Goal: Task Accomplishment & Management: Use online tool/utility

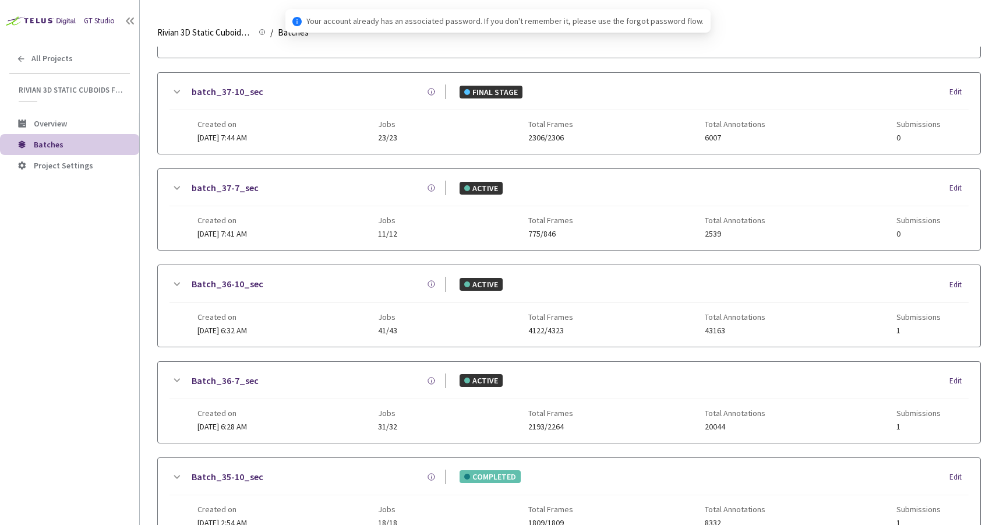
scroll to position [575, 0]
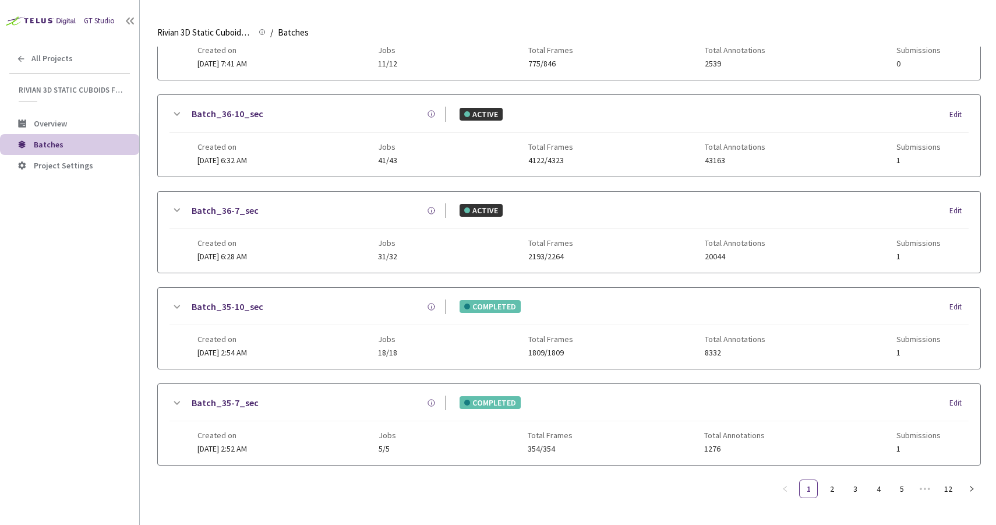
click at [229, 203] on link "Batch_36-7_sec" at bounding box center [225, 210] width 67 height 15
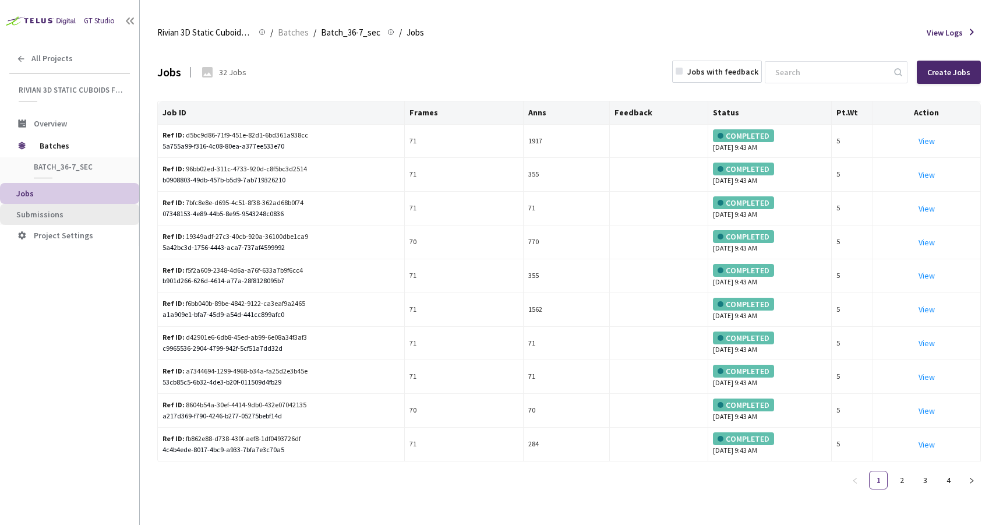
click at [56, 213] on span "Submissions" at bounding box center [39, 214] width 47 height 10
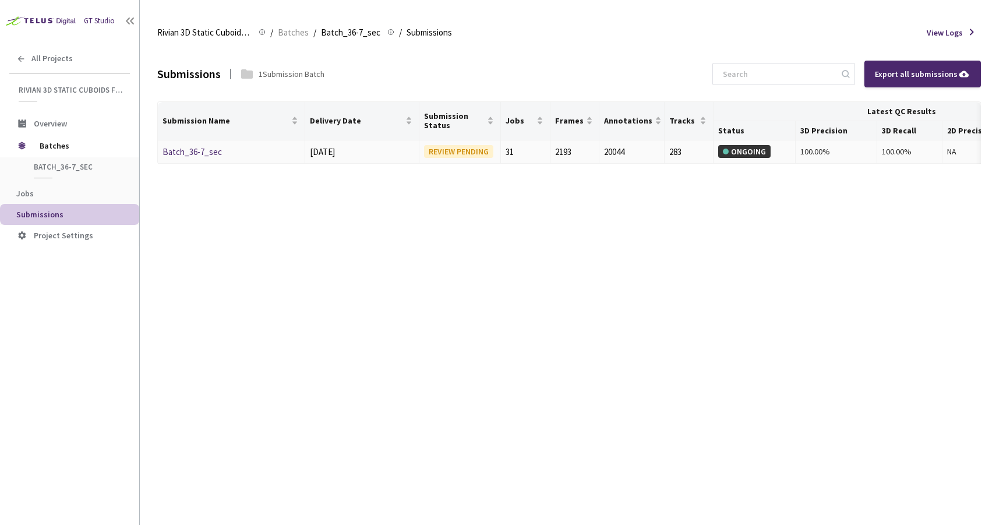
click at [199, 146] on link "Batch_36-7_sec" at bounding box center [191, 151] width 59 height 11
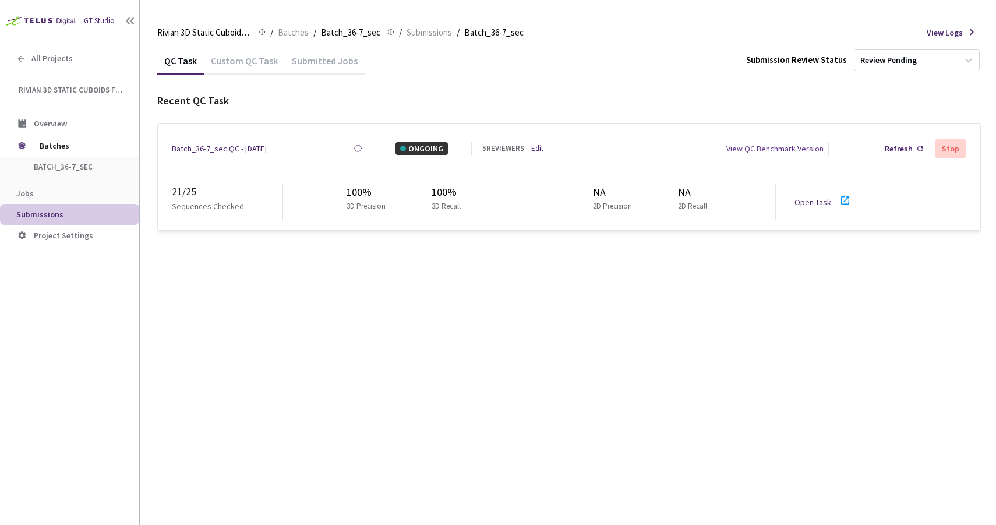
click at [535, 146] on link "Edit" at bounding box center [537, 149] width 12 height 12
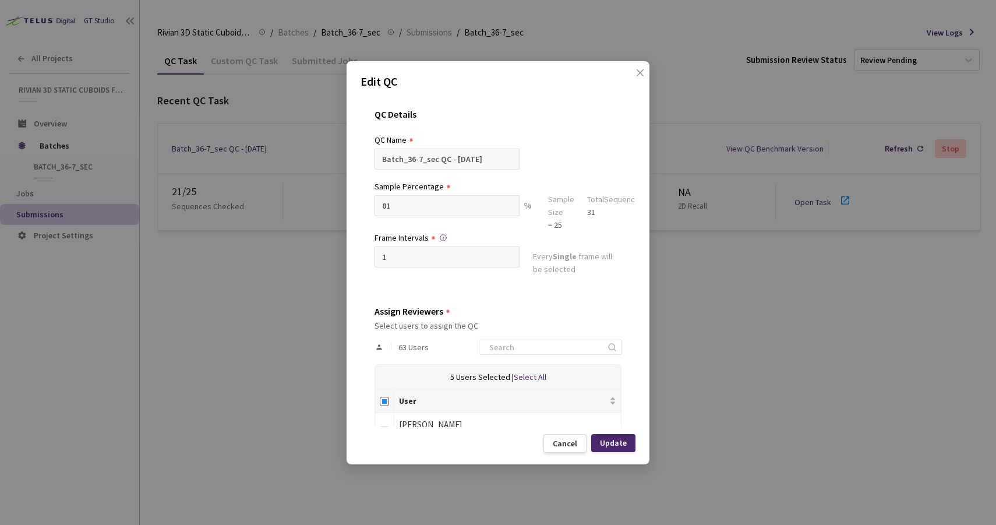
click at [383, 400] on input "Select all" at bounding box center [384, 401] width 9 height 9
checkbox input "true"
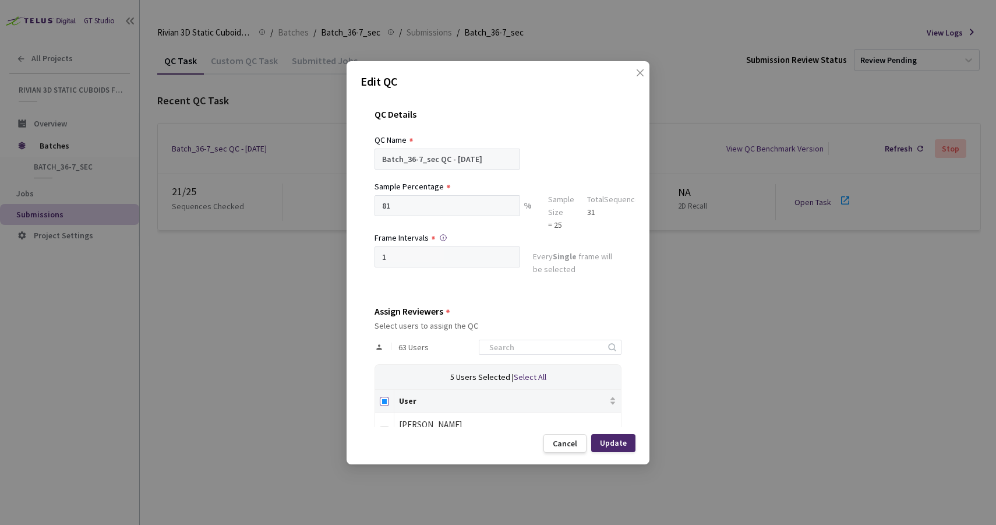
checkbox input "true"
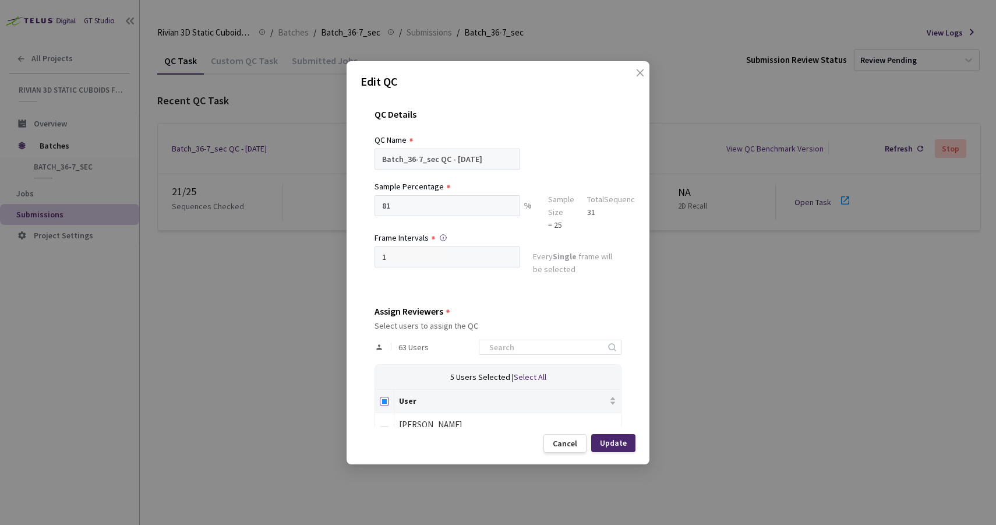
checkbox input "true"
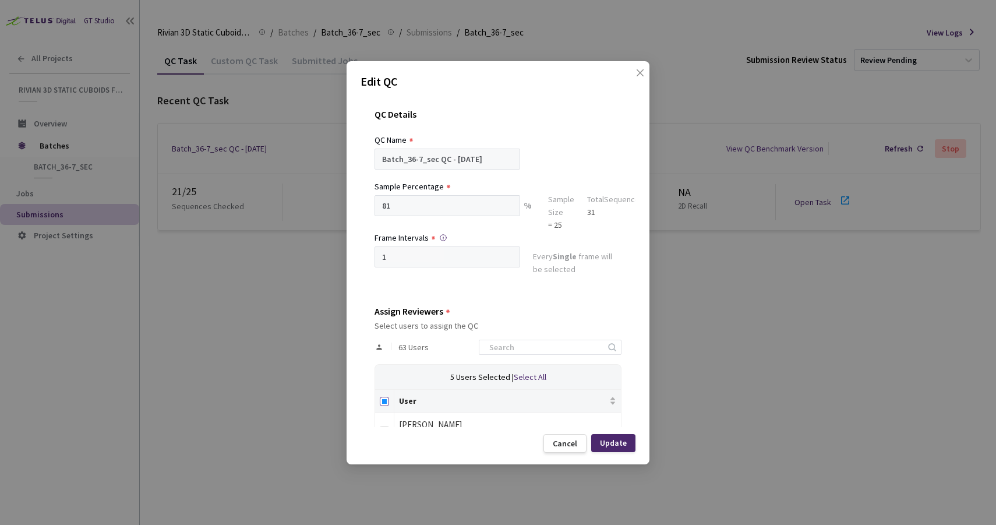
checkbox input "true"
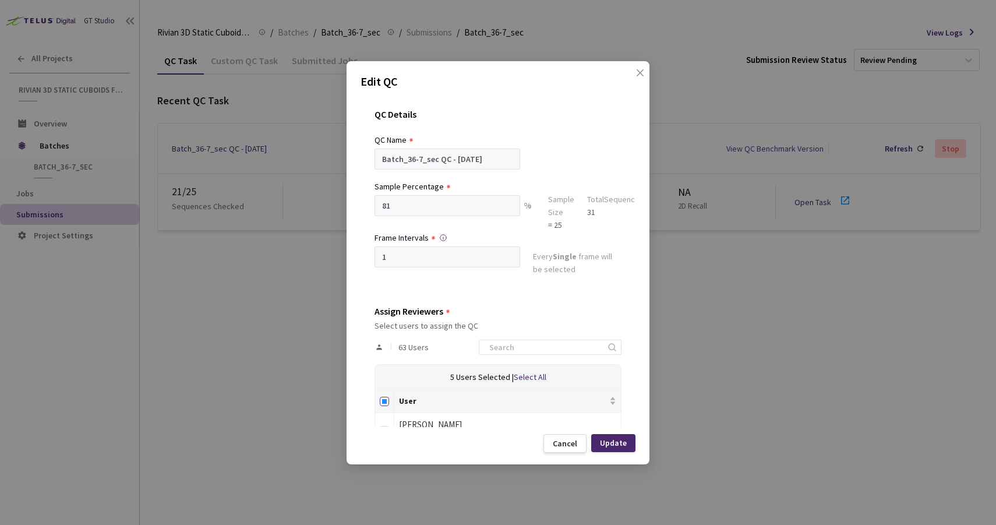
checkbox input "true"
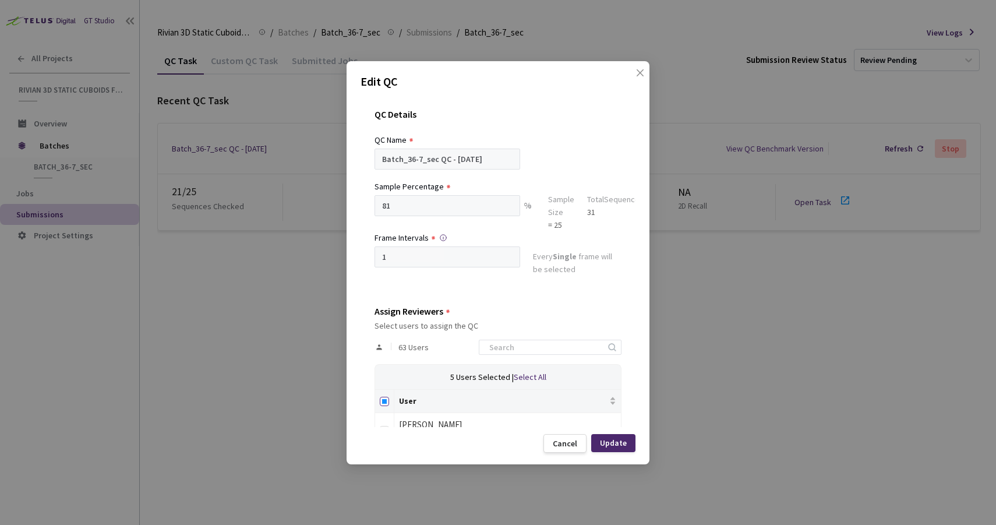
checkbox input "true"
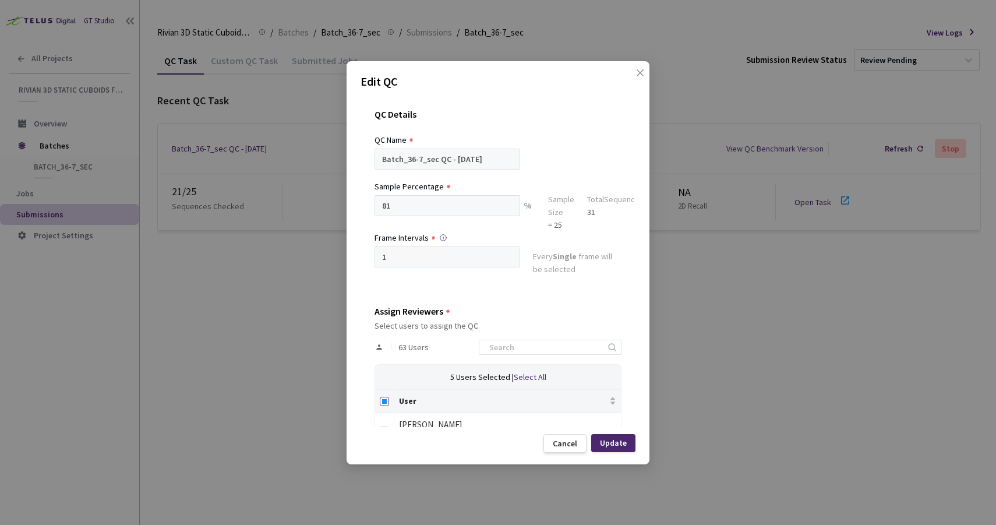
checkbox input "true"
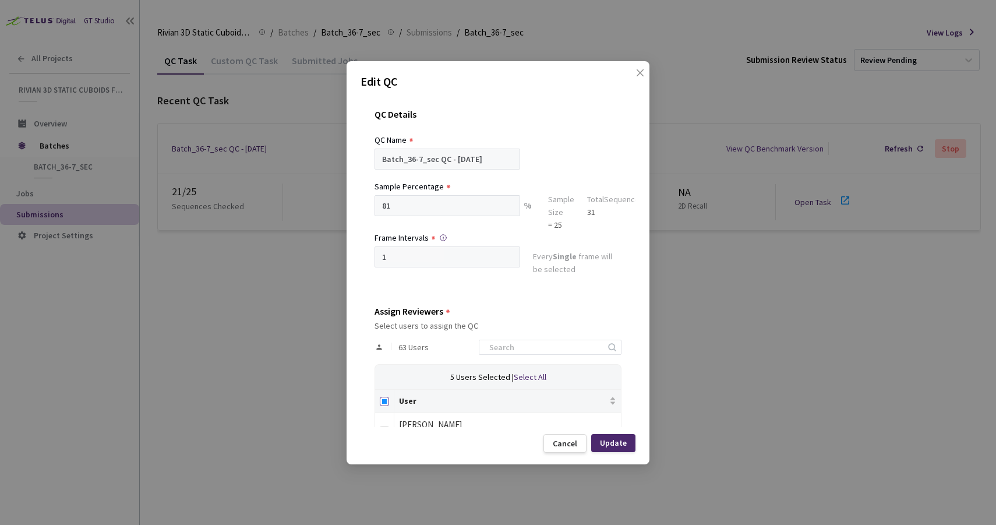
checkbox input "true"
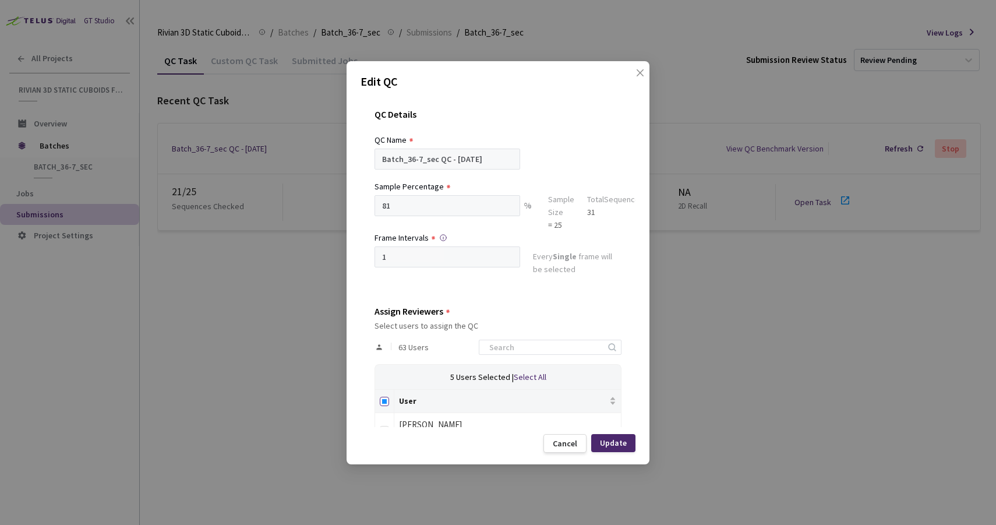
checkbox input "true"
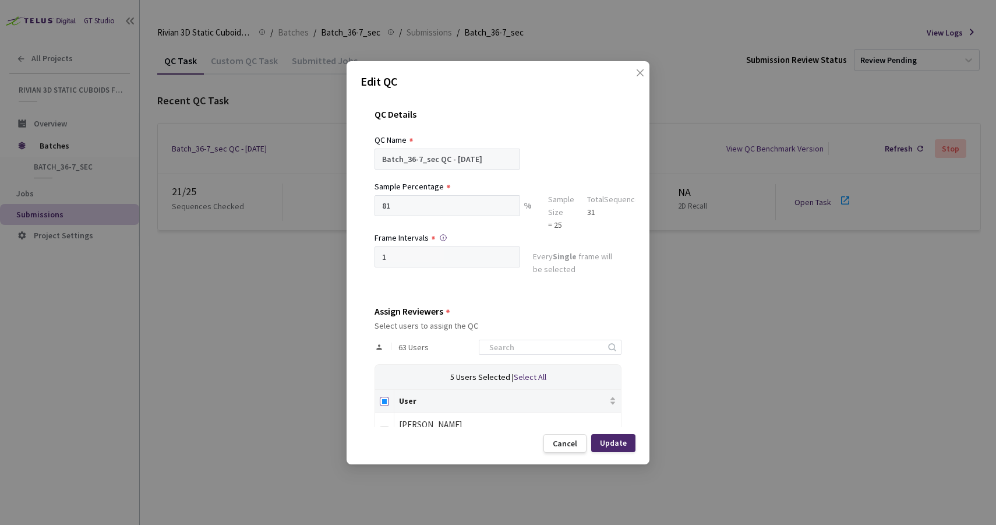
checkbox input "true"
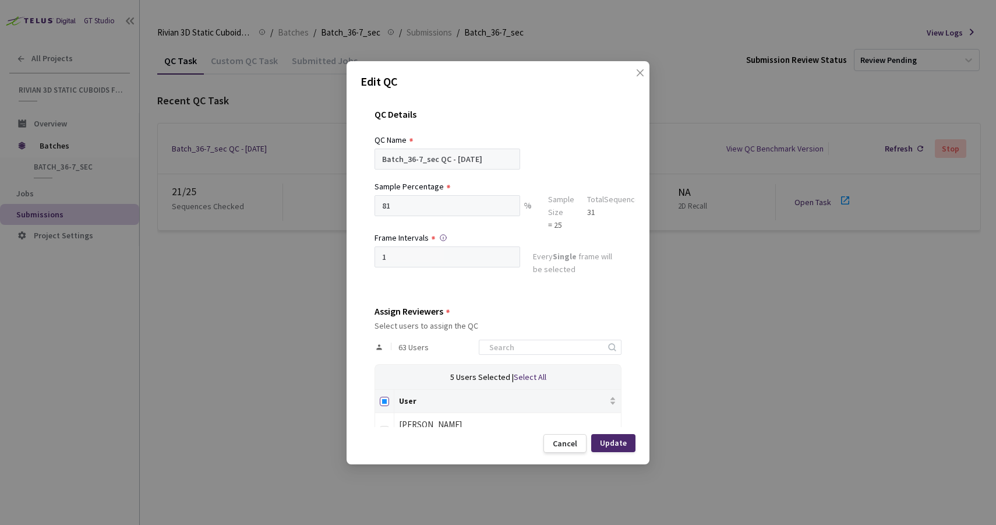
checkbox input "true"
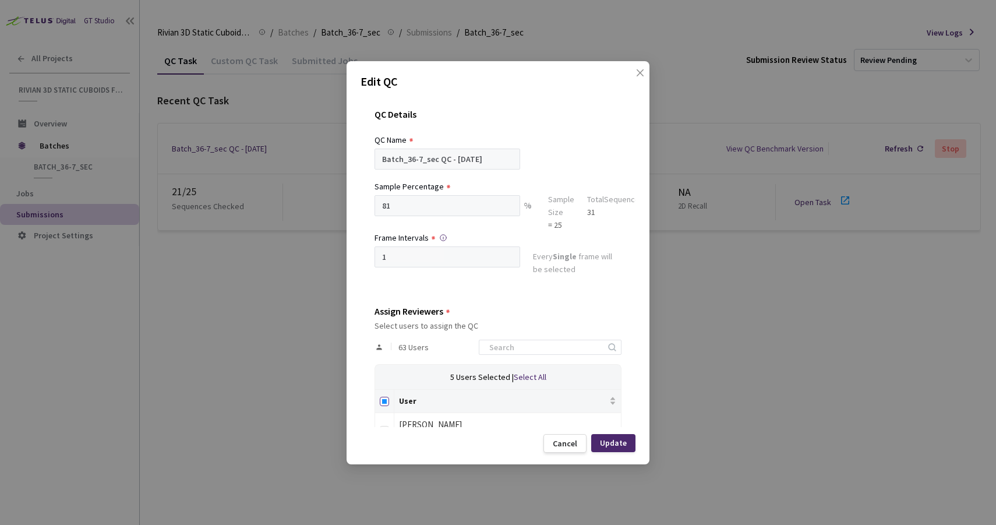
checkbox input "true"
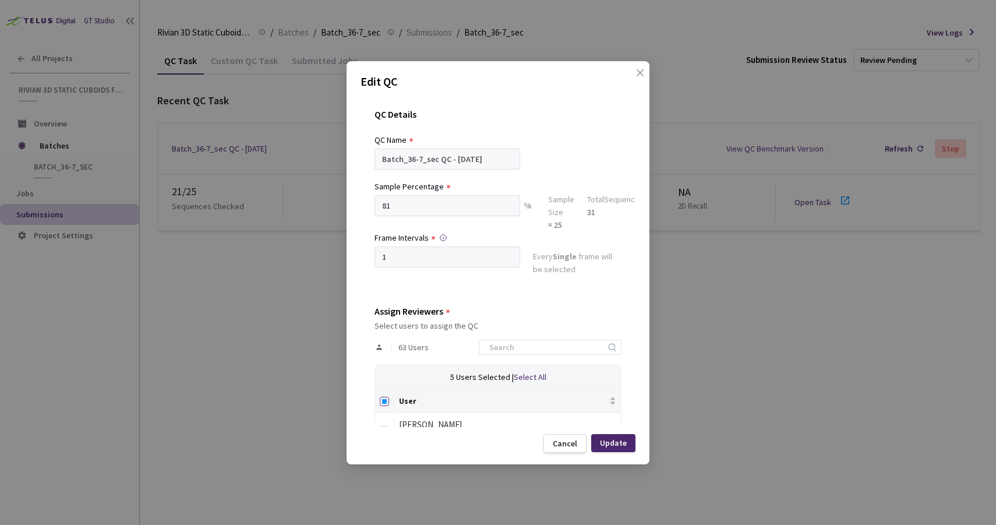
click at [383, 400] on input "Select all" at bounding box center [384, 401] width 9 height 9
checkbox input "false"
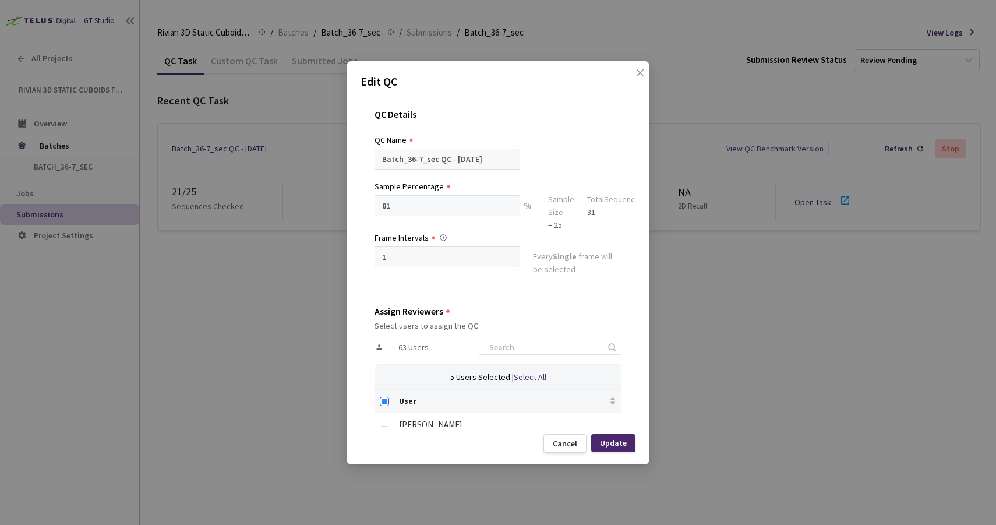
checkbox input "false"
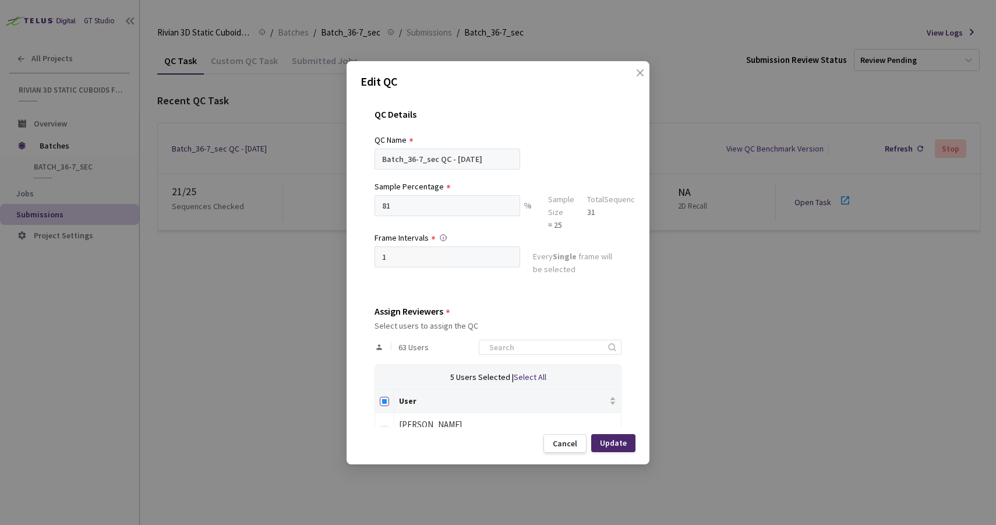
checkbox input "false"
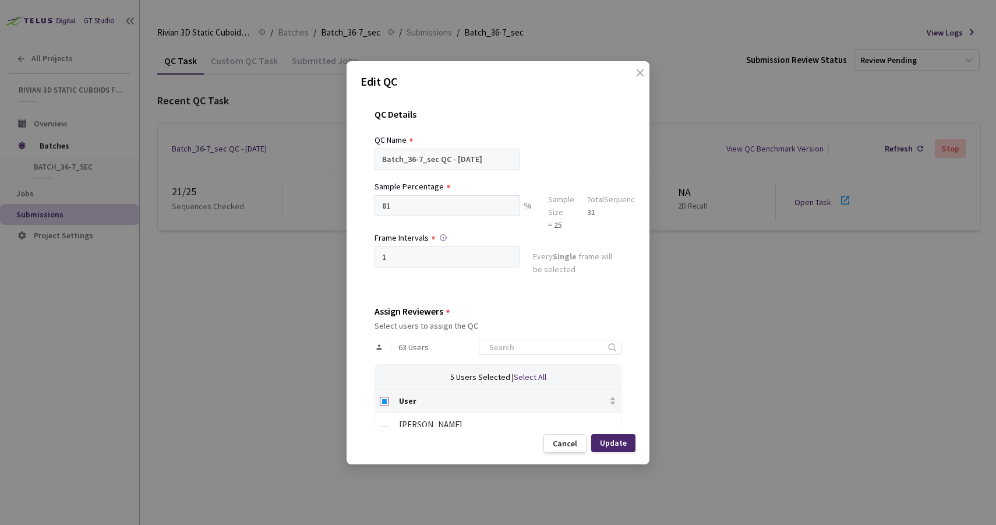
checkbox input "false"
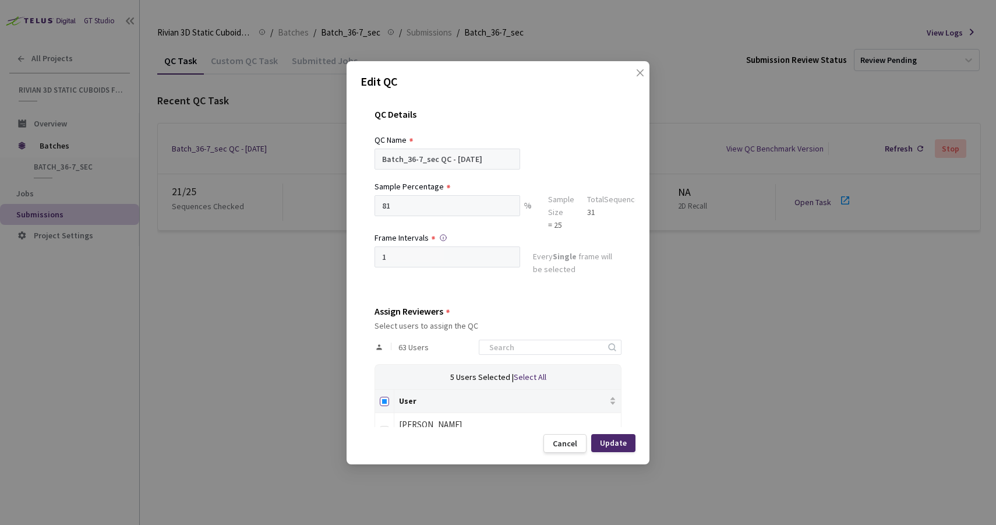
checkbox input "false"
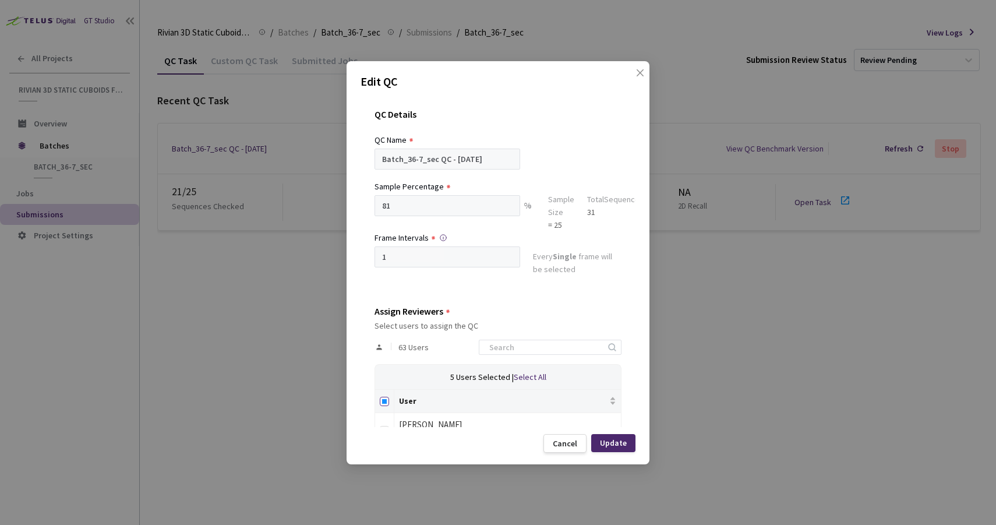
checkbox input "false"
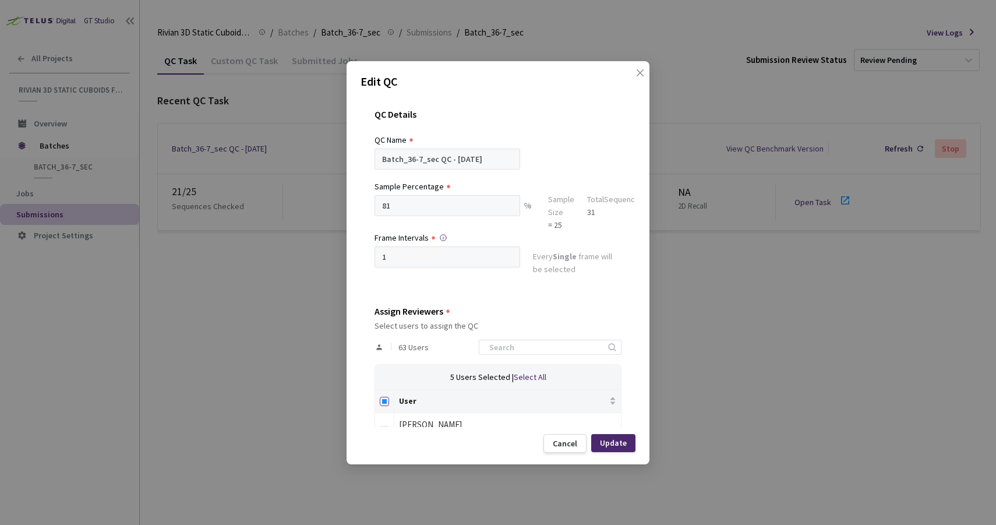
checkbox input "false"
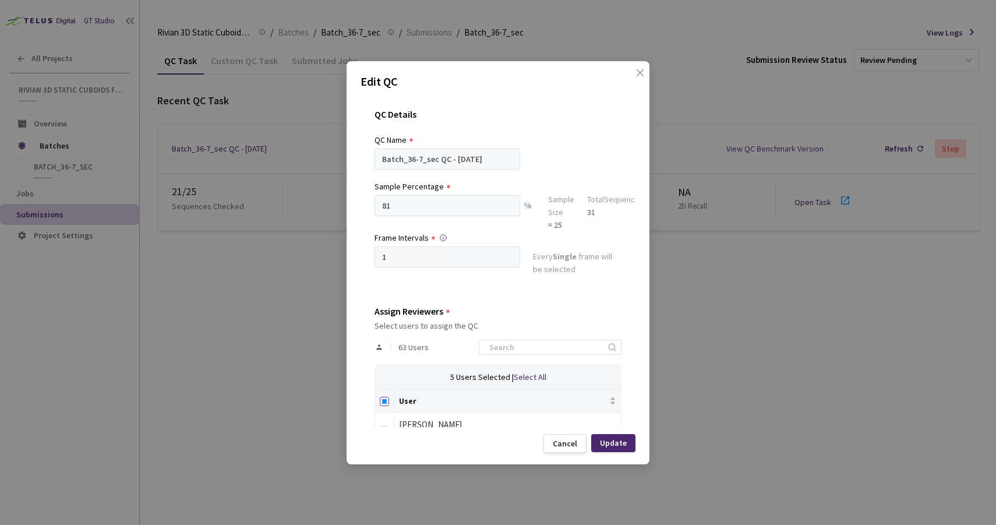
checkbox input "false"
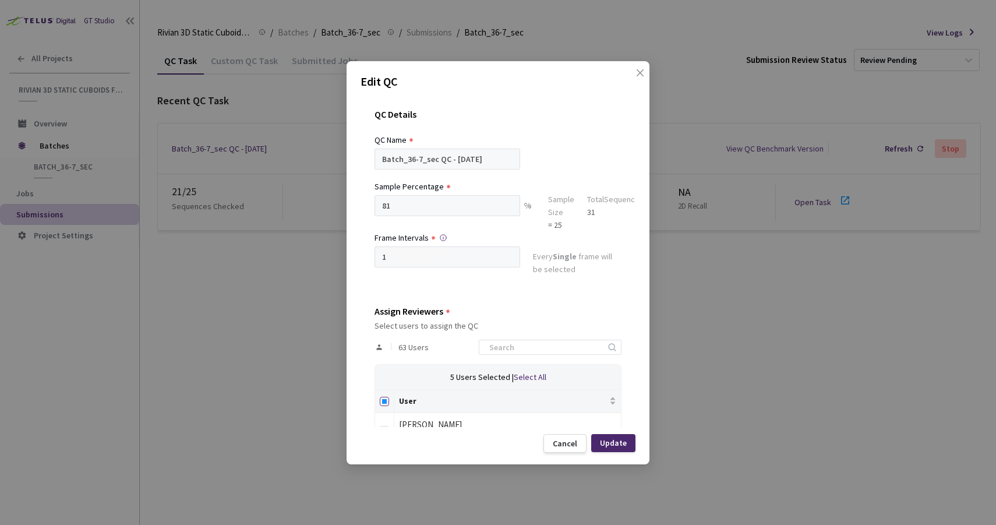
checkbox input "false"
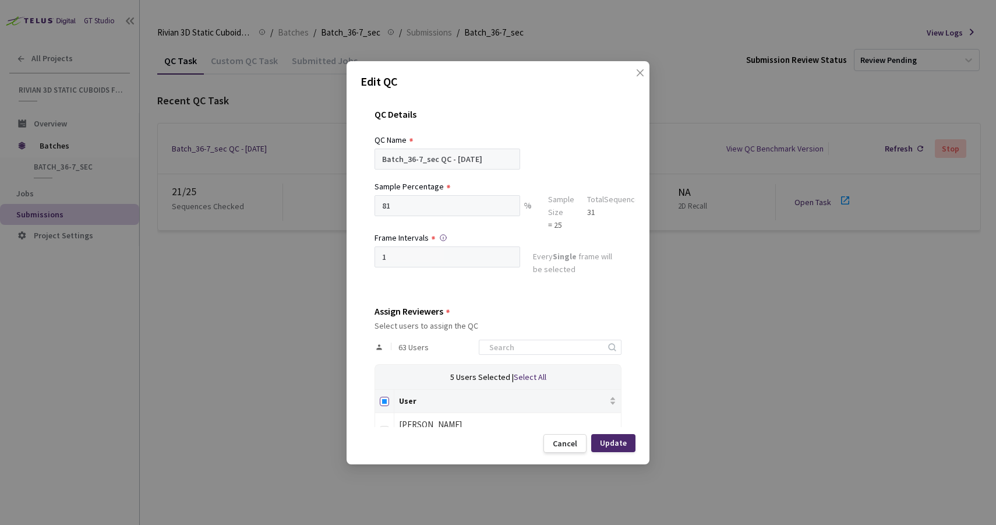
checkbox input "false"
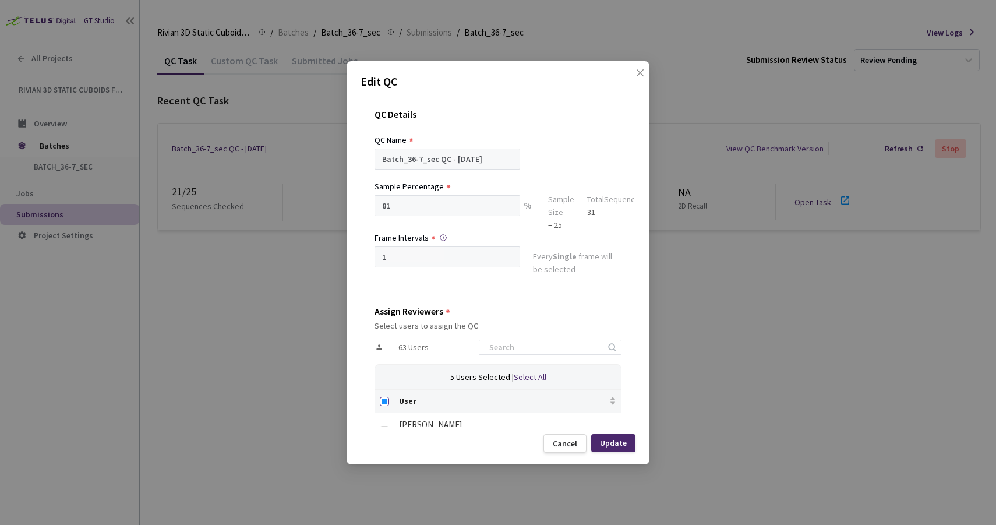
checkbox input "false"
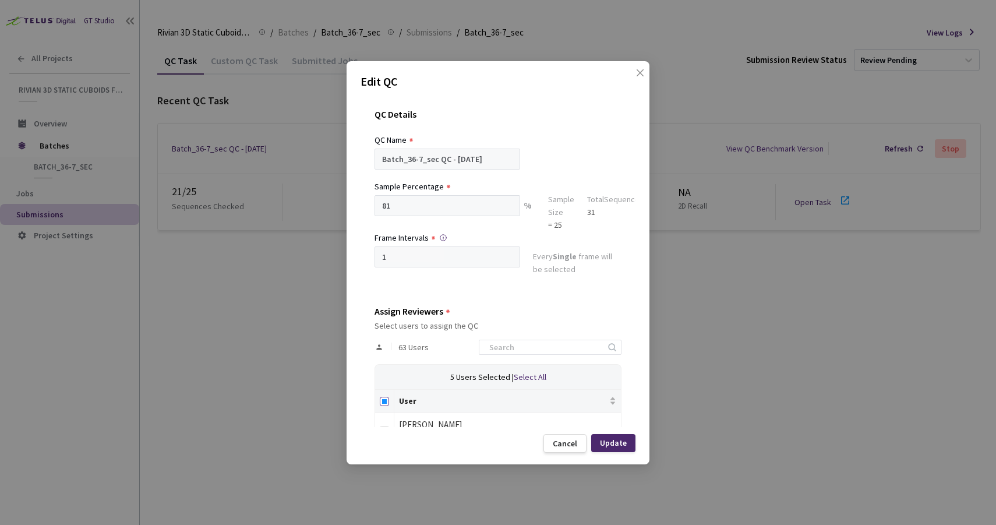
checkbox input "false"
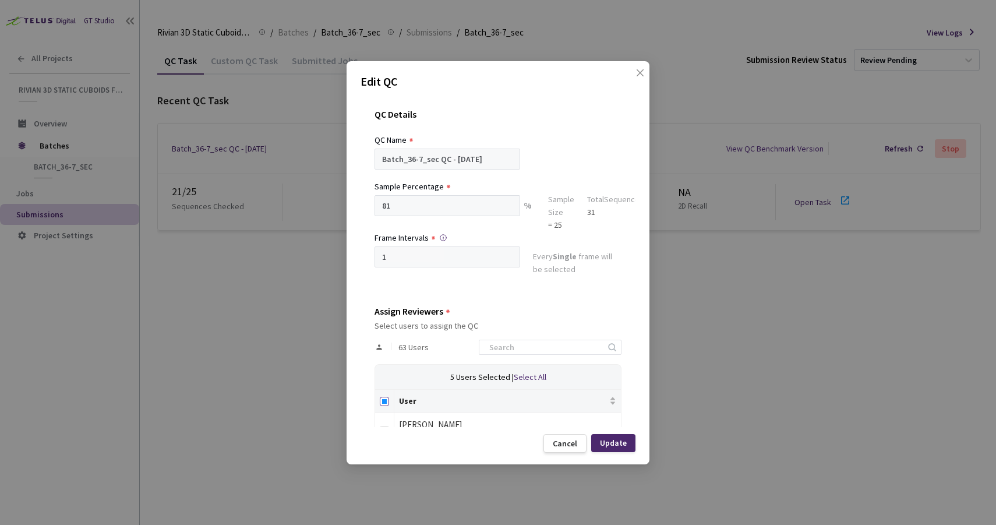
checkbox input "false"
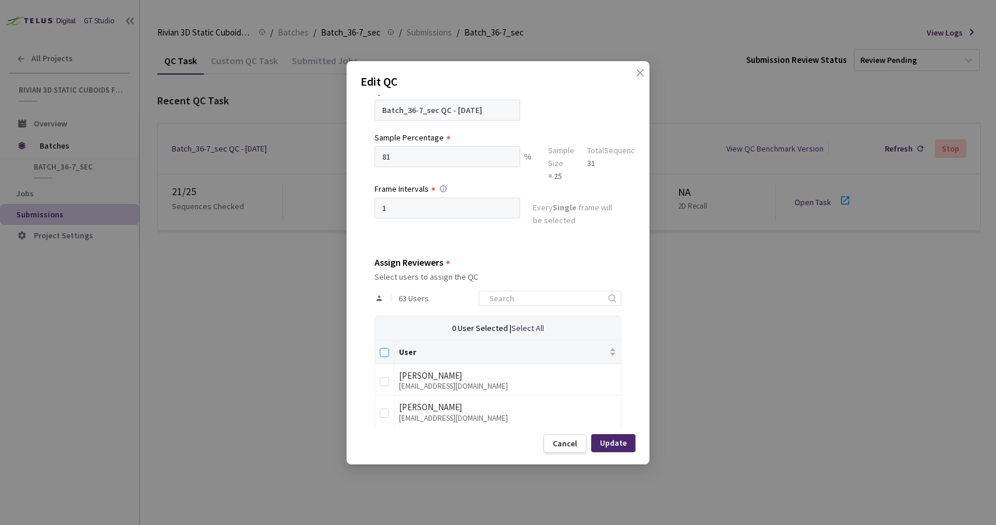
scroll to position [59, 0]
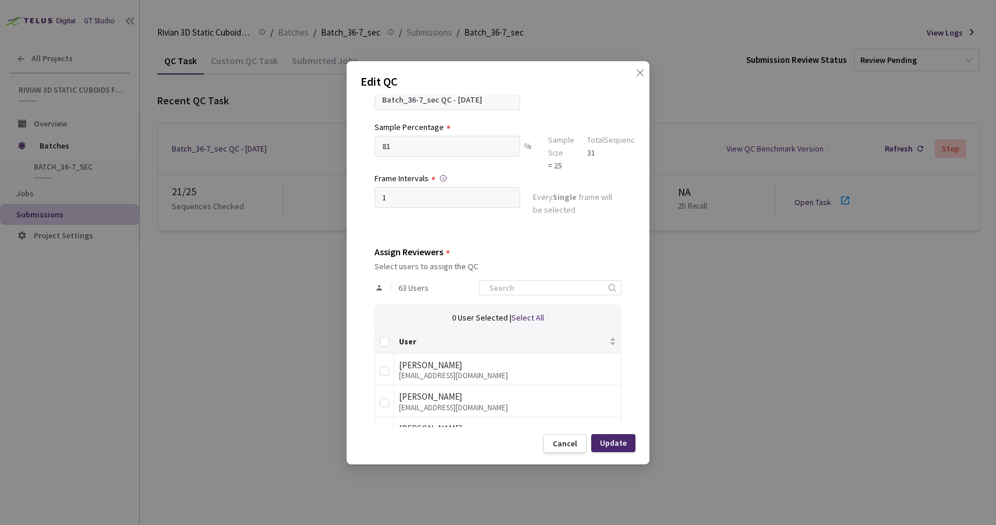
click at [479, 268] on div "Select users to assign the QC" at bounding box center [497, 265] width 247 height 9
click at [380, 399] on input "checkbox" at bounding box center [384, 402] width 9 height 9
checkbox input "true"
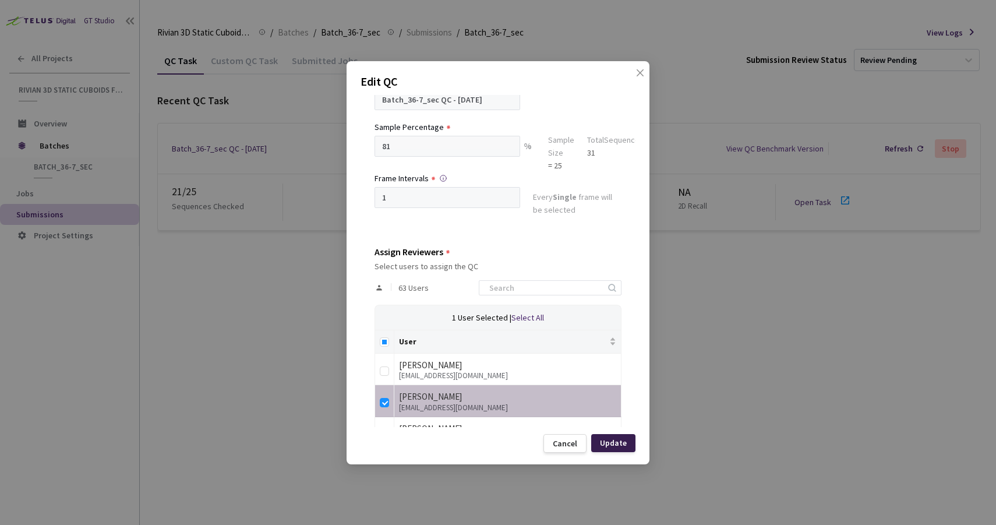
click at [603, 440] on div "Update" at bounding box center [613, 442] width 27 height 9
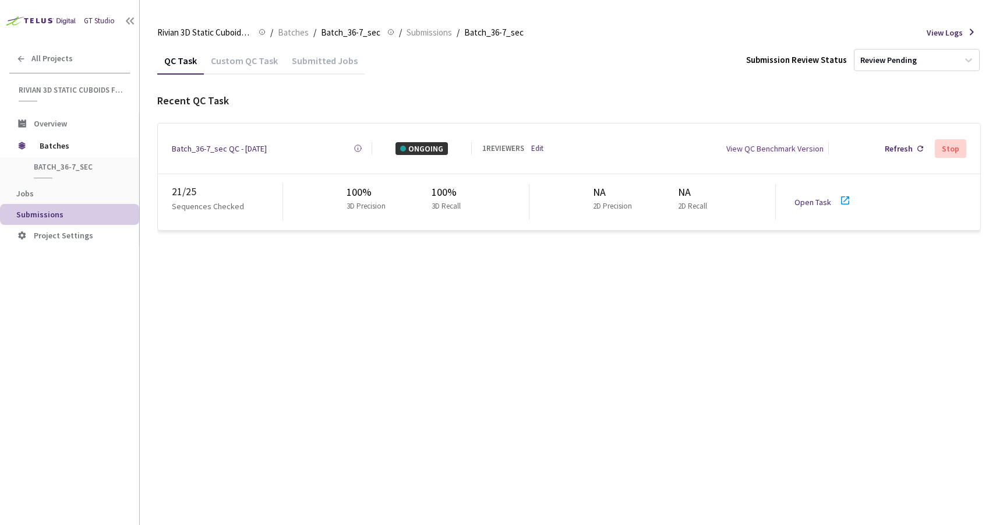
click at [804, 197] on link "Open Task" at bounding box center [812, 202] width 37 height 10
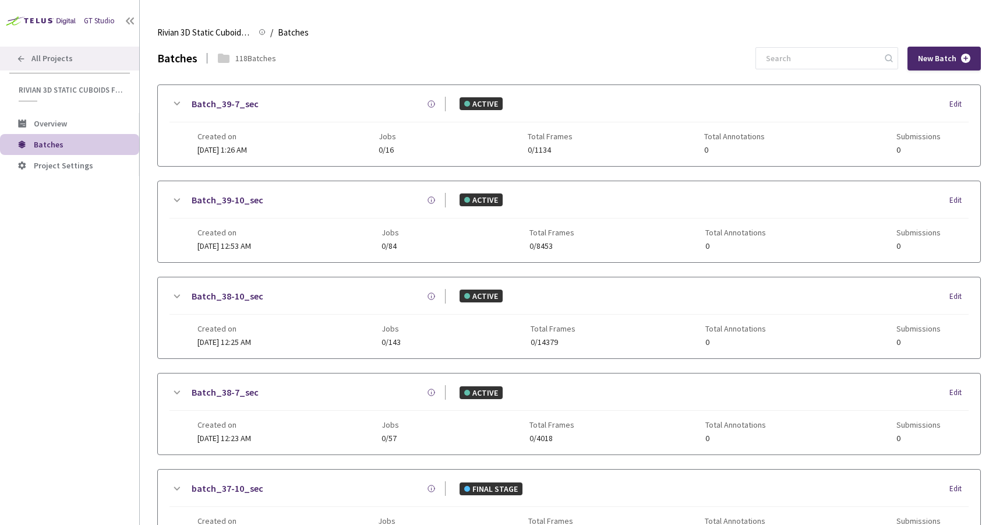
scroll to position [575, 0]
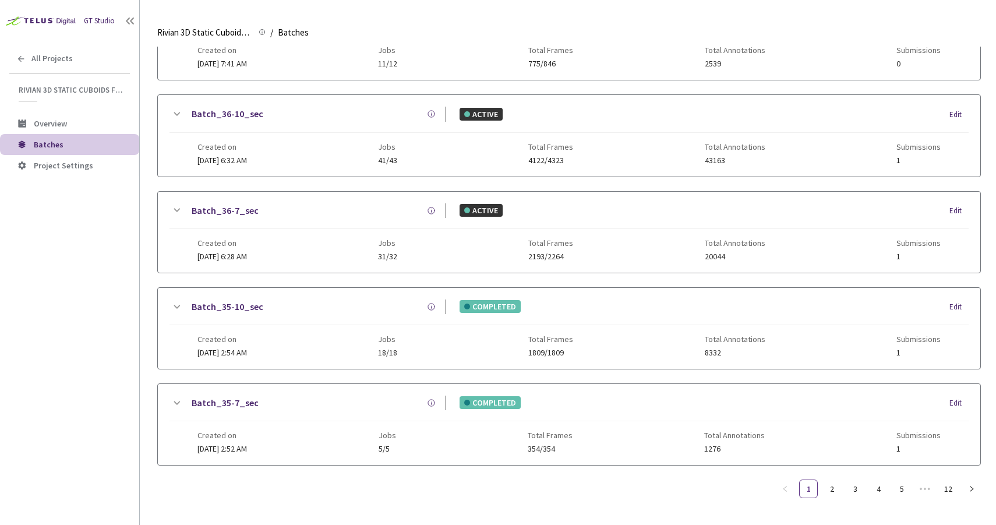
click at [221, 97] on div "Batch_36-10_sec ACTIVE Edit Created on 03 Sep, 2025 at 6:32 AM Jobs 41/43 Total…" at bounding box center [569, 135] width 822 height 81
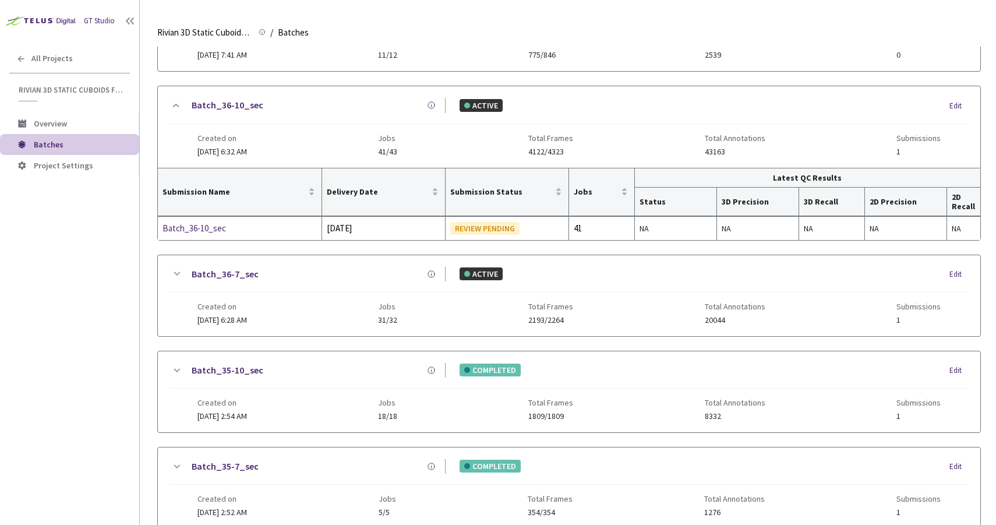
click at [225, 109] on link "Batch_36-10_sec" at bounding box center [228, 105] width 72 height 15
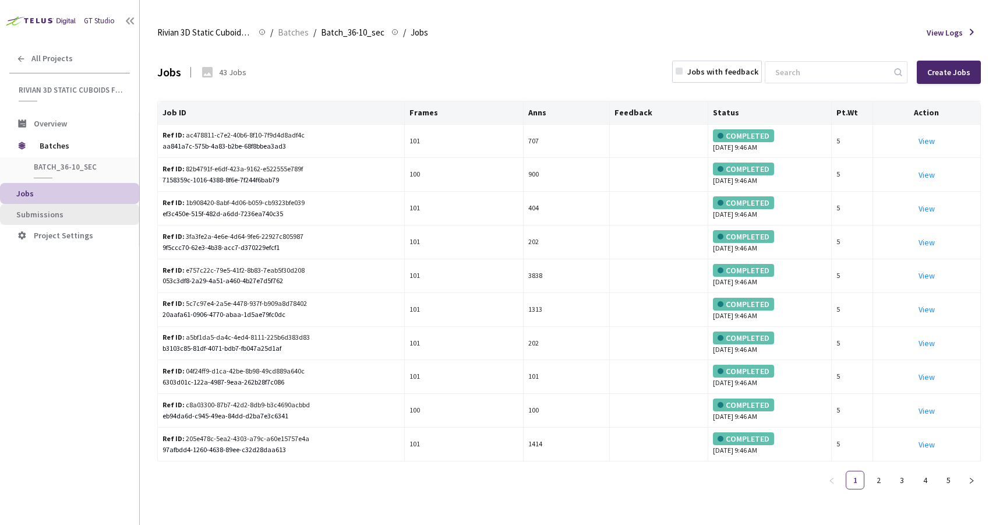
click at [66, 208] on li "Submissions" at bounding box center [69, 214] width 139 height 21
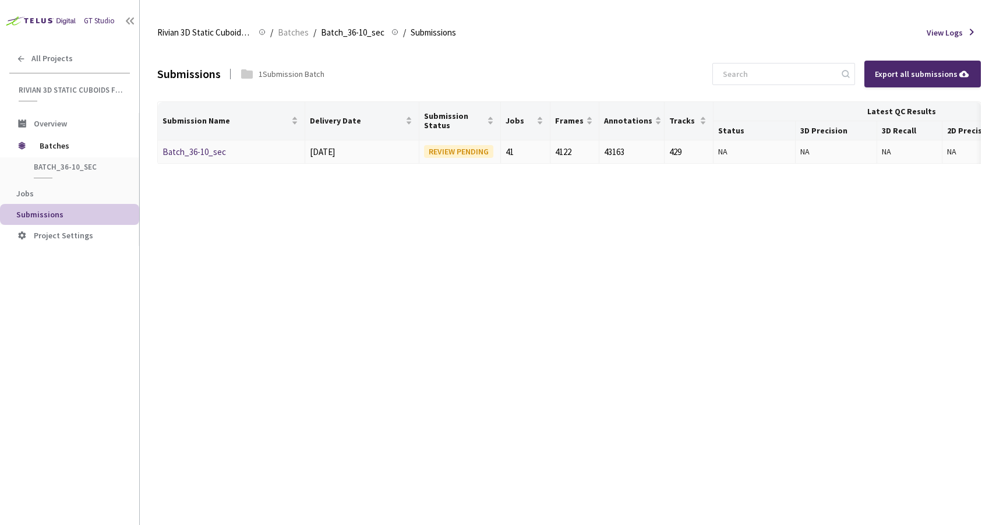
click at [189, 153] on link "Batch_36-10_sec" at bounding box center [193, 151] width 63 height 11
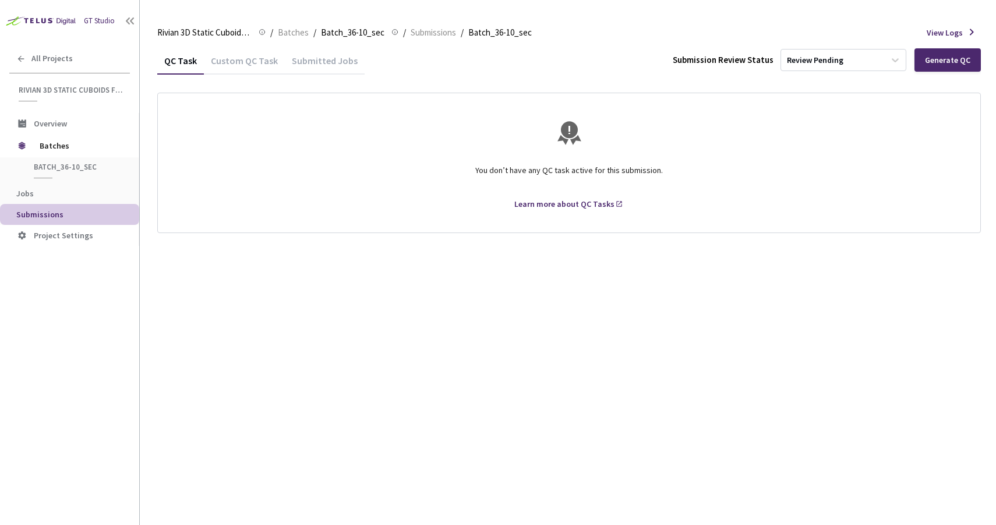
click at [912, 61] on div "Submission Review Status Review Pending Generate QC" at bounding box center [827, 59] width 308 height 23
click at [919, 61] on div "Generate QC" at bounding box center [947, 59] width 66 height 23
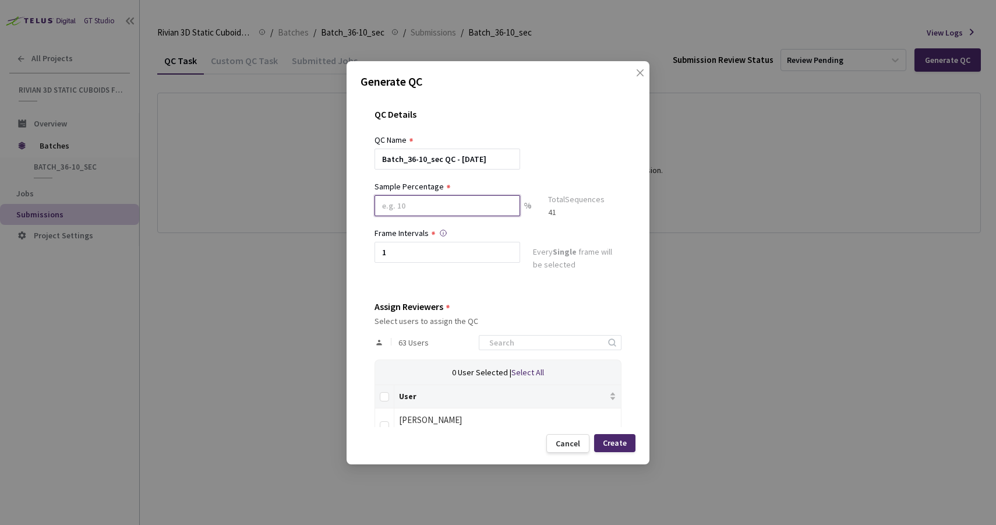
click at [445, 198] on input at bounding box center [447, 205] width 146 height 21
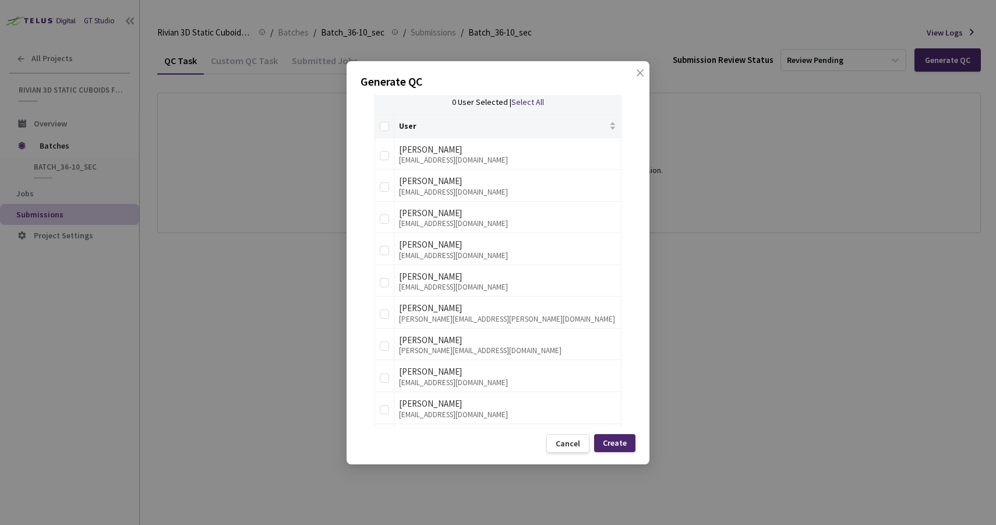
scroll to position [564, 0]
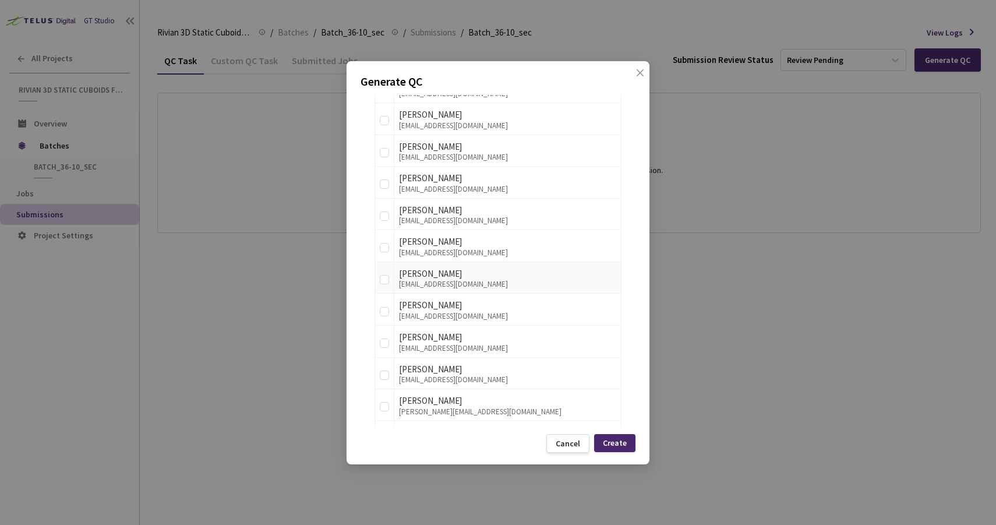
type input "80"
click at [370, 278] on div "QC Details QC Name Batch_36-10_sec QC - 19 Sep, 2025 Sample Percentage 80 % Sam…" at bounding box center [497, 261] width 275 height 332
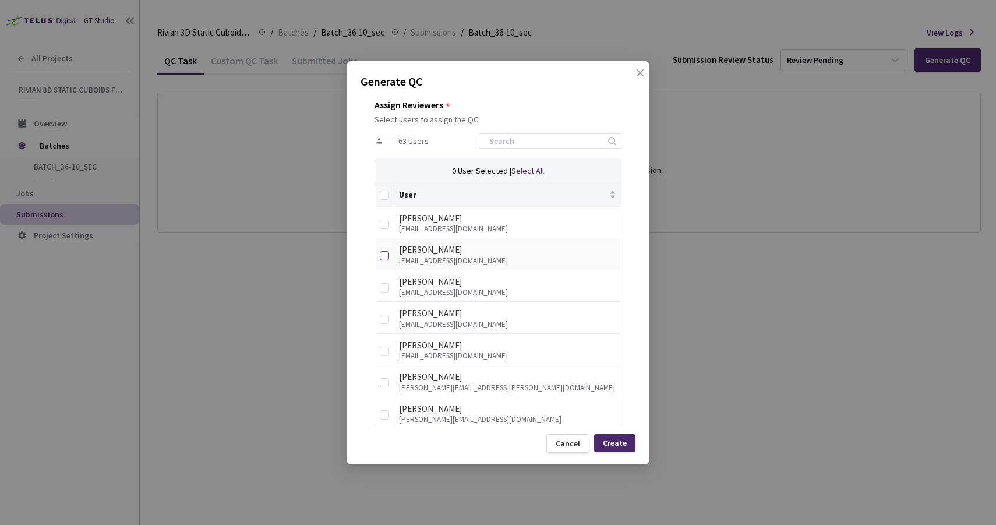
click at [385, 254] on input "checkbox" at bounding box center [384, 255] width 9 height 9
checkbox input "true"
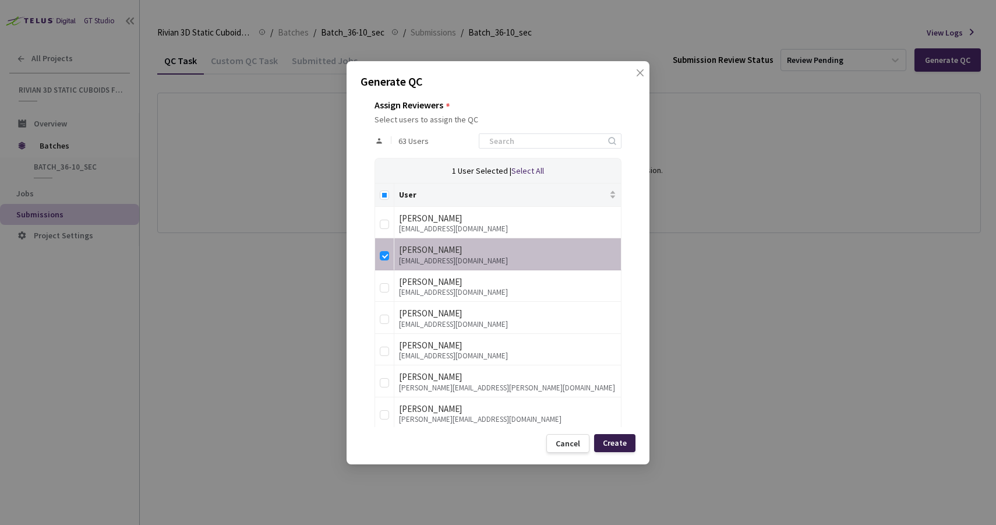
click at [615, 438] on div "Create" at bounding box center [615, 442] width 24 height 9
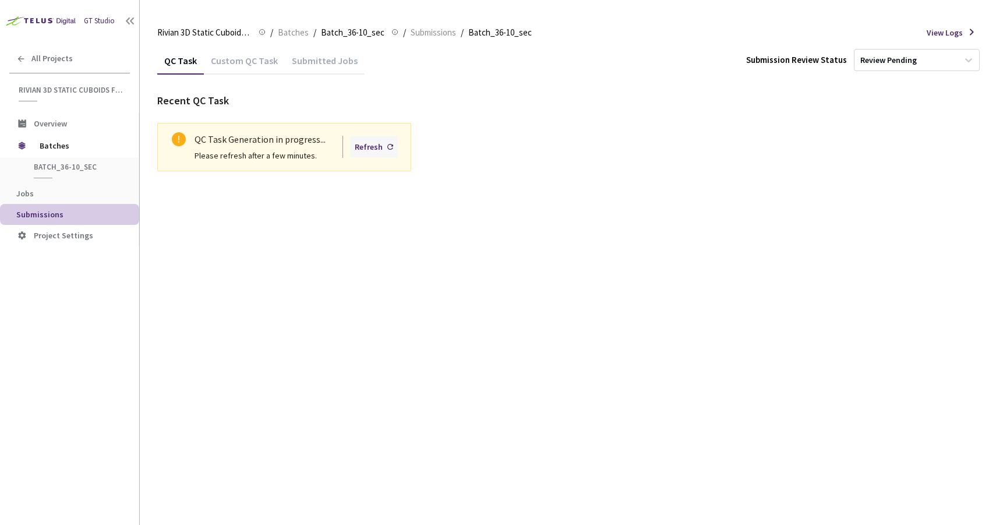
click at [370, 147] on div "Refresh" at bounding box center [369, 146] width 28 height 13
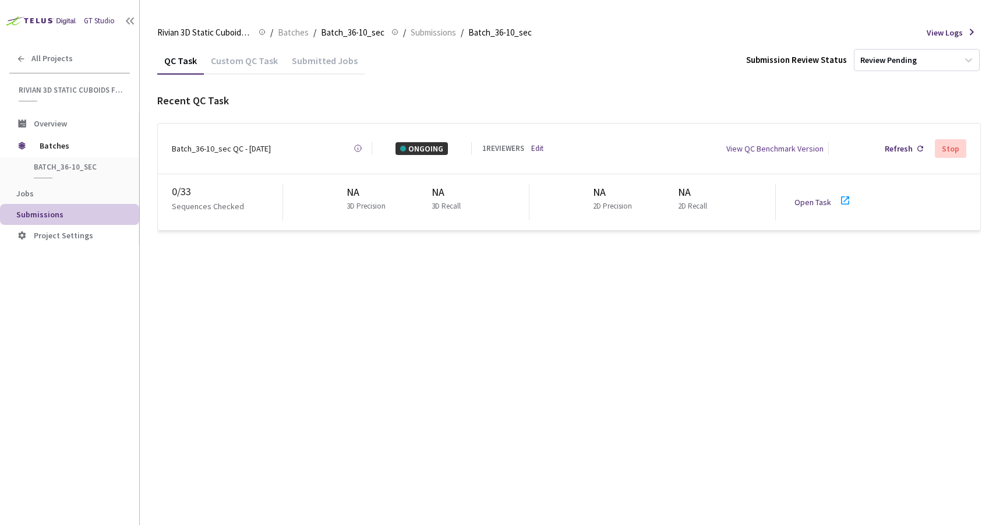
click at [800, 200] on link "Open Task" at bounding box center [812, 202] width 37 height 10
